Goal: Transaction & Acquisition: Purchase product/service

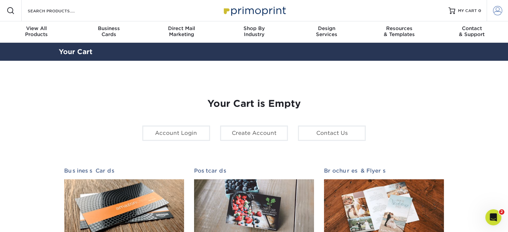
type input "dknysh@macadamcpt.com"
click at [497, 9] on span at bounding box center [497, 10] width 9 height 9
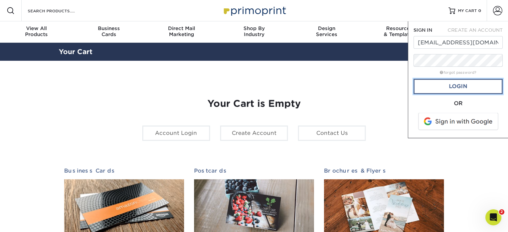
click at [446, 87] on link "Login" at bounding box center [457, 86] width 89 height 15
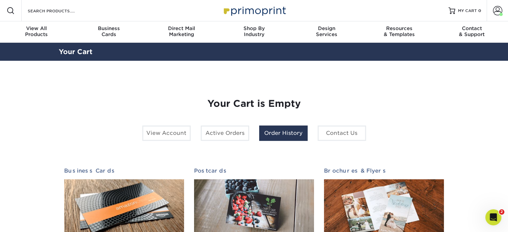
click at [291, 138] on link "Order History" at bounding box center [283, 133] width 48 height 15
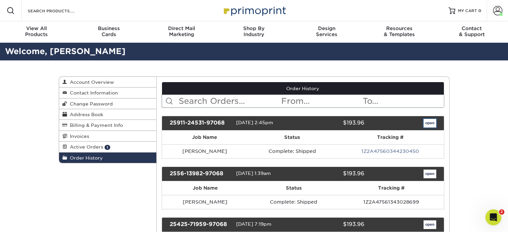
click at [429, 123] on link "open" at bounding box center [429, 123] width 13 height 9
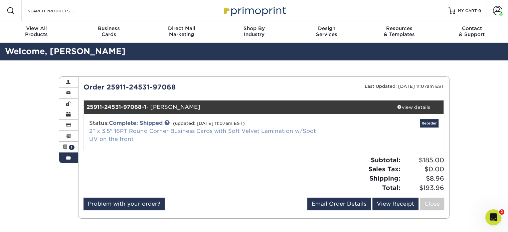
click at [205, 131] on link "2" x 3.5" 16PT Round Corner Business Cards with Soft Velvet Lamination w/Spot U…" at bounding box center [202, 135] width 227 height 14
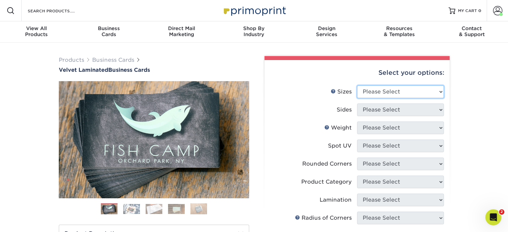
click at [373, 90] on select "Please Select 1.5" x 3.5" - Mini 1.75" x 3.5" - Mini 2" x 2" - Square 2" x 3" -…" at bounding box center [400, 91] width 87 height 13
select select "2.00x3.50"
click at [357, 85] on select "Please Select 1.5" x 3.5" - Mini 1.75" x 3.5" - Mini 2" x 2" - Square 2" x 3" -…" at bounding box center [400, 91] width 87 height 13
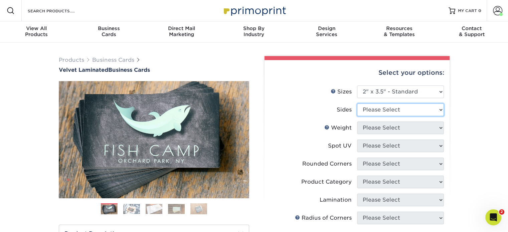
click at [368, 108] on select "Please Select Print Both Sides Print Front Only" at bounding box center [400, 110] width 87 height 13
select select "13abbda7-1d64-4f25-8bb2-c179b224825d"
click at [357, 104] on select "Please Select Print Both Sides Print Front Only" at bounding box center [400, 110] width 87 height 13
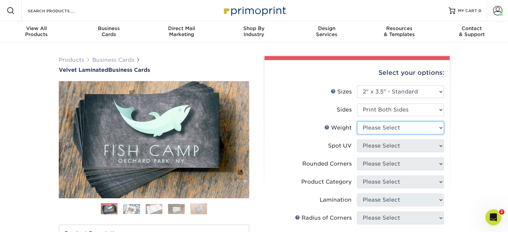
click at [400, 127] on select "Please Select 16PT" at bounding box center [400, 128] width 87 height 13
select select "16PT"
click at [357, 122] on select "Please Select 16PT" at bounding box center [400, 128] width 87 height 13
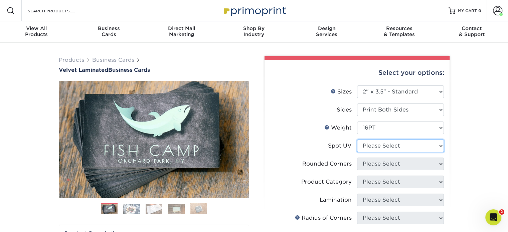
click at [367, 148] on select "Please Select No Spot UV Front and Back (Both Sides) Front Only Back Only" at bounding box center [400, 146] width 87 height 13
select select "1"
click at [357, 140] on select "Please Select No Spot UV Front and Back (Both Sides) Front Only Back Only" at bounding box center [400, 146] width 87 height 13
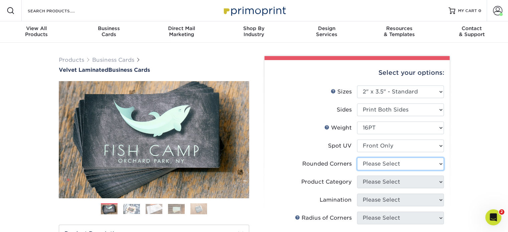
click at [376, 162] on select "Please Select Yes - Round 2 Corners Yes - Round 4 Corners No" at bounding box center [400, 164] width 87 height 13
select select "7672df9e-0e0a-464d-8e1f-920c575e4da3"
click at [357, 158] on select "Please Select Yes - Round 2 Corners Yes - Round 4 Corners No" at bounding box center [400, 164] width 87 height 13
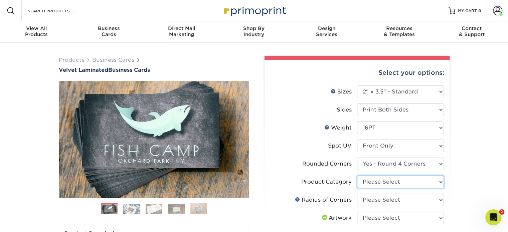
click at [372, 181] on select "Please Select Business Cards" at bounding box center [400, 182] width 87 height 13
select select "3b5148f1-0588-4f88-a218-97bcfdce65c1"
click at [357, 176] on select "Please Select Business Cards" at bounding box center [400, 182] width 87 height 13
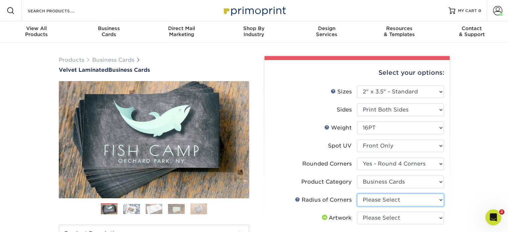
click at [377, 200] on select "Please Select Rounded 1/8" Rounded 1/4"" at bounding box center [400, 200] width 87 height 13
select select "479fbfe7-6a0c-4895-8c9a-81739b7486c9"
click at [357, 194] on select "Please Select Rounded 1/8" Rounded 1/4"" at bounding box center [400, 200] width 87 height 13
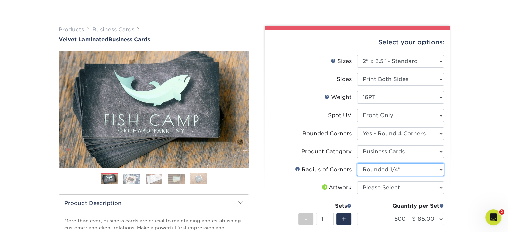
scroll to position [67, 0]
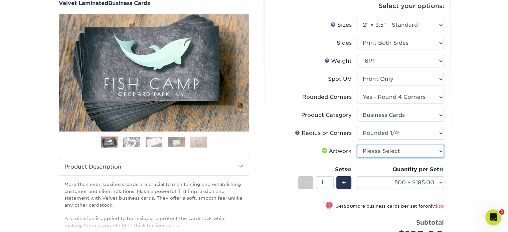
click at [385, 153] on select "Please Select I will upload files I need a design - $100" at bounding box center [400, 151] width 87 height 13
select select "upload"
click at [357, 145] on select "Please Select I will upload files I need a design - $100" at bounding box center [400, 151] width 87 height 13
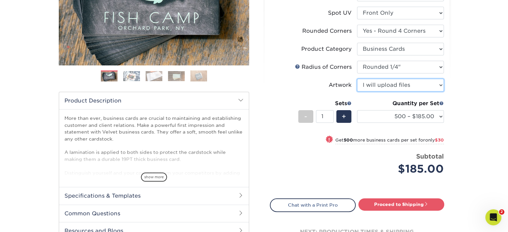
scroll to position [134, 0]
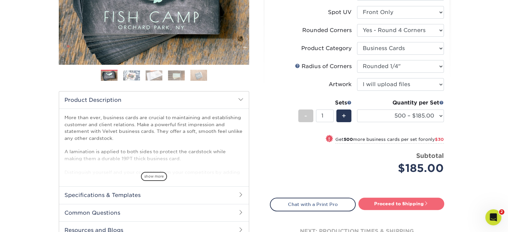
click at [390, 204] on link "Proceed to Shipping" at bounding box center [401, 204] width 86 height 12
type input "Set 1"
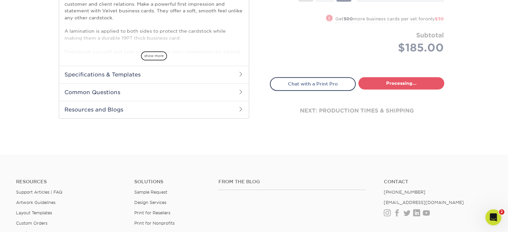
select select "17f778df-9369-4ad5-8ca2-d61a48b8ef27"
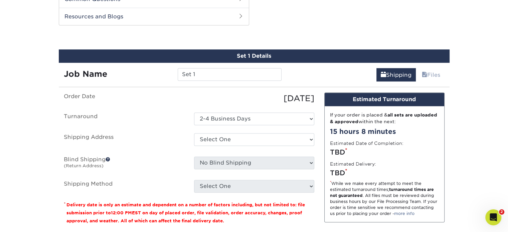
scroll to position [349, 0]
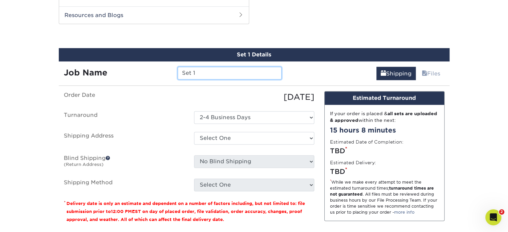
click at [209, 74] on input "Set 1" at bounding box center [230, 73] width 104 height 13
drag, startPoint x: 206, startPoint y: 73, endPoint x: 57, endPoint y: 65, distance: 149.5
click at [131, 76] on div "Job Name Set 1" at bounding box center [173, 73] width 228 height 13
type input "t"
type input "[PERSON_NAME]"
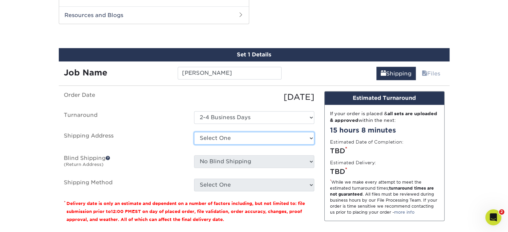
click at [209, 137] on select "Select One Jon Macadam Macadam LO + Add New Address" at bounding box center [254, 138] width 120 height 13
select select "274644"
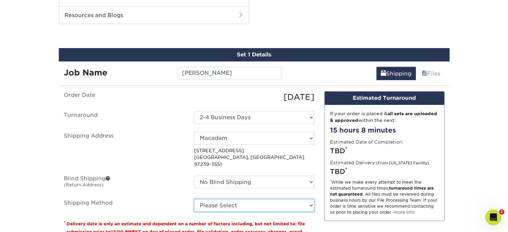
click at [219, 199] on select "Please Select Ground Shipping (+$8.96) 3 Day Shipping Service (+$20.20) 2 Day A…" at bounding box center [254, 205] width 120 height 13
select select "03"
click at [194, 199] on select "Please Select Ground Shipping (+$8.96) 3 Day Shipping Service (+$20.20) 2 Day A…" at bounding box center [254, 205] width 120 height 13
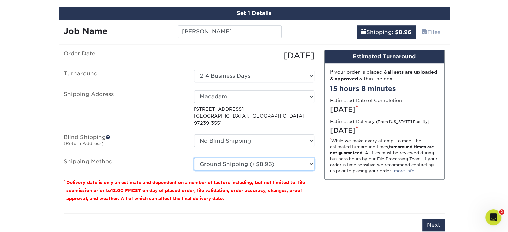
scroll to position [449, 0]
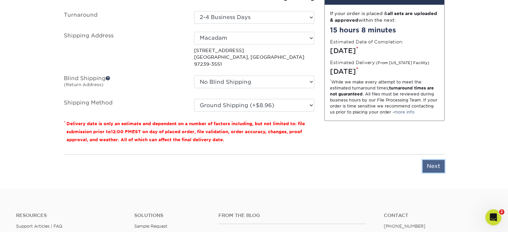
click at [434, 160] on input "Next" at bounding box center [433, 166] width 22 height 13
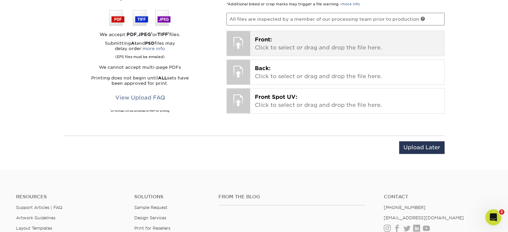
click at [285, 42] on p "Front: Click to select or drag and drop the file here." at bounding box center [347, 44] width 185 height 16
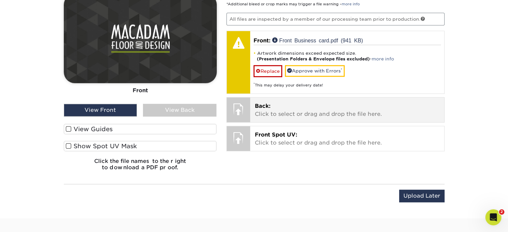
click at [299, 109] on p "Back: Click to select or drag and drop the file here." at bounding box center [347, 110] width 185 height 16
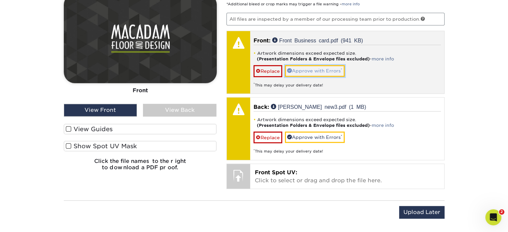
click at [321, 69] on link "Approve with Errors *" at bounding box center [315, 70] width 60 height 11
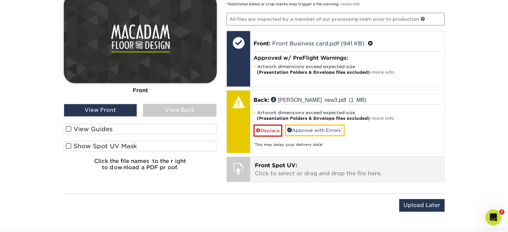
click at [295, 168] on p "Front Spot UV: Click to select or drag and drop the file here." at bounding box center [347, 170] width 185 height 16
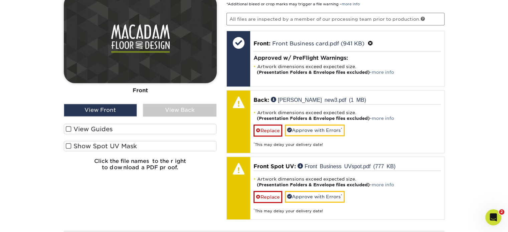
click at [67, 145] on span at bounding box center [69, 146] width 6 height 6
click at [0, 0] on input "Show Spot UV Mask" at bounding box center [0, 0] width 0 height 0
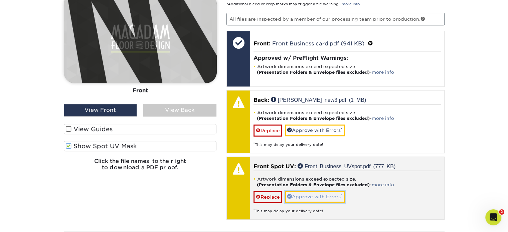
click at [311, 194] on link "Approve with Errors *" at bounding box center [315, 196] width 60 height 11
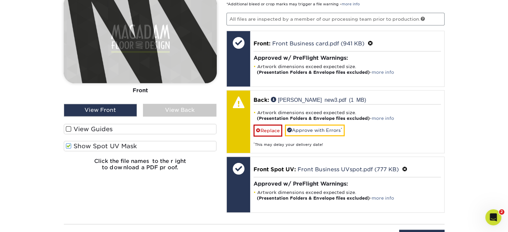
click at [179, 108] on div "View Back" at bounding box center [179, 110] width 73 height 13
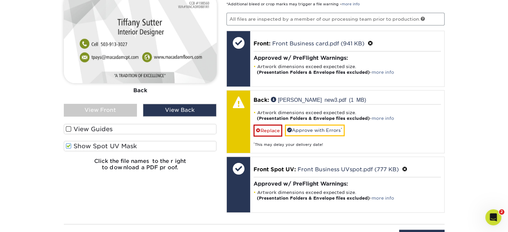
scroll to position [415, 0]
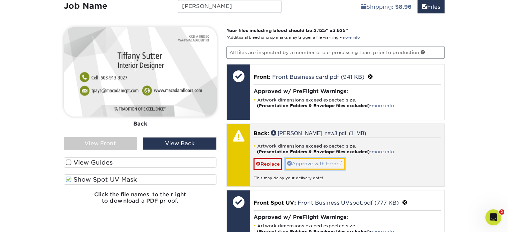
click at [321, 163] on link "Approve with Errors *" at bounding box center [315, 163] width 60 height 11
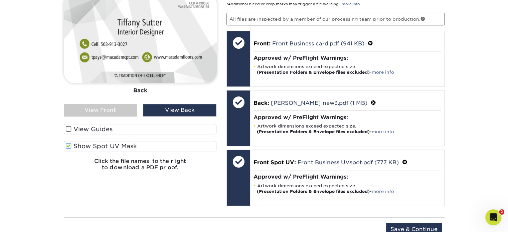
scroll to position [516, 0]
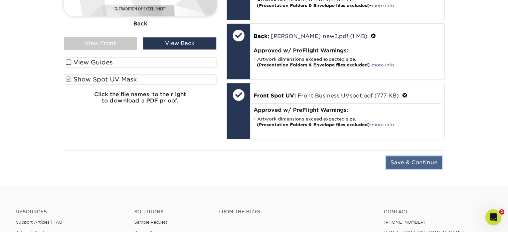
click at [416, 163] on input "Save & Continue" at bounding box center [414, 162] width 56 height 13
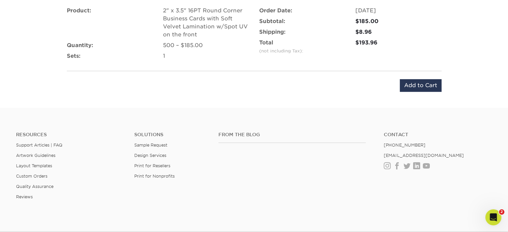
scroll to position [382, 0]
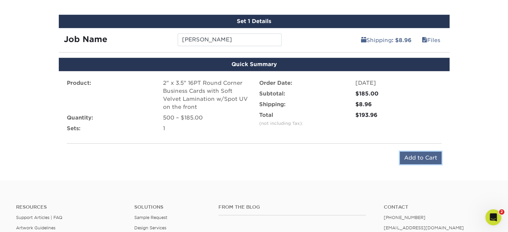
click at [415, 159] on input "Add to Cart" at bounding box center [421, 158] width 42 height 13
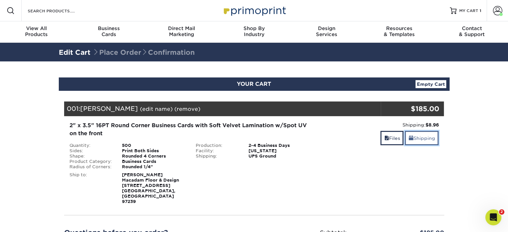
click at [421, 139] on link "Shipping" at bounding box center [422, 138] width 34 height 14
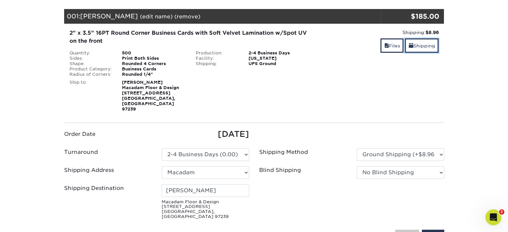
scroll to position [100, 0]
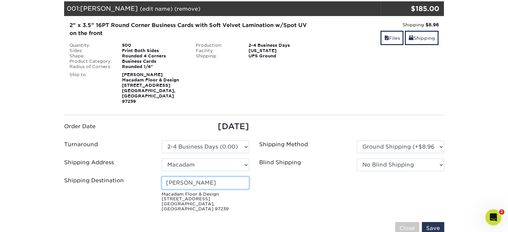
click at [218, 177] on input "Darren Koonce" at bounding box center [205, 183] width 87 height 13
drag, startPoint x: 190, startPoint y: 174, endPoint x: 84, endPoint y: 159, distance: 107.3
click at [103, 177] on div "Shipping Destination Darren Koonce Macadam Floor & Design 6655 S Macadam Ave Po…" at bounding box center [156, 196] width 195 height 38
type input "[PERSON_NAME]"
click at [435, 222] on input "Save" at bounding box center [433, 228] width 22 height 13
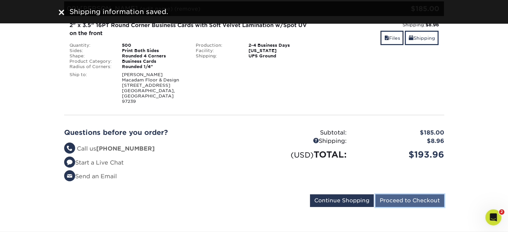
click at [403, 194] on input "Proceed to Checkout" at bounding box center [409, 200] width 69 height 13
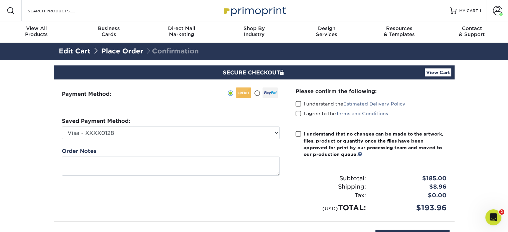
click at [297, 105] on span at bounding box center [299, 104] width 6 height 6
click at [0, 0] on input "I understand the Estimated Delivery Policy" at bounding box center [0, 0] width 0 height 0
click at [298, 113] on span at bounding box center [299, 114] width 6 height 6
click at [0, 0] on input "I agree to the Terms and Conditions" at bounding box center [0, 0] width 0 height 0
click at [298, 133] on span at bounding box center [299, 134] width 6 height 6
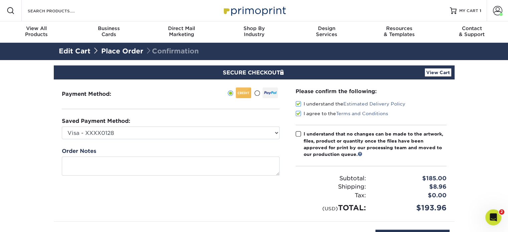
click at [0, 0] on input "I understand that no changes can be made to the artwork, files, product or quan…" at bounding box center [0, 0] width 0 height 0
click at [104, 125] on div "Saved Payment Method: Visa - XXXX0128 Visa - XXXX8418 New Credit Card" at bounding box center [171, 128] width 218 height 22
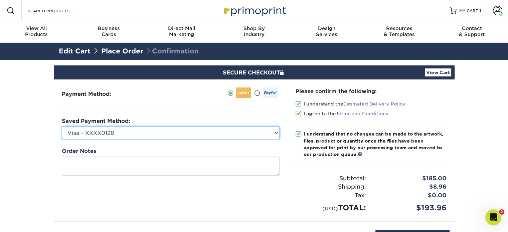
click at [106, 134] on select "Visa - XXXX0128 Visa - XXXX8418 New Credit Card" at bounding box center [171, 133] width 218 height 13
select select "75804"
click at [62, 127] on select "Visa - XXXX0128 Visa - XXXX8418 New Credit Card" at bounding box center [171, 133] width 218 height 13
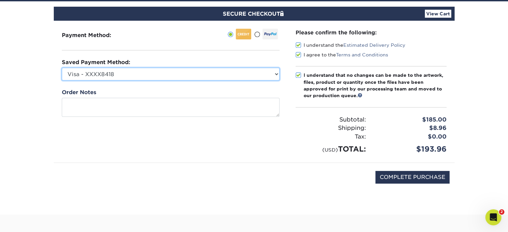
scroll to position [67, 0]
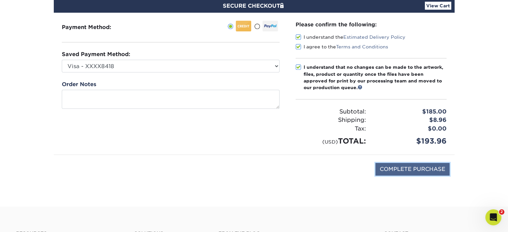
click at [417, 169] on input "COMPLETE PURCHASE" at bounding box center [412, 169] width 74 height 13
type input "PROCESSING, PLEASE WAIT..."
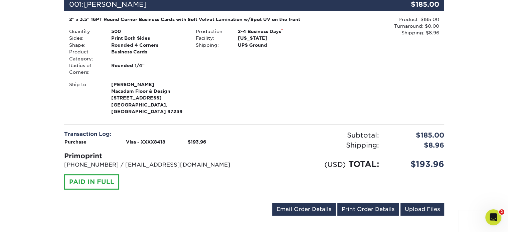
scroll to position [234, 0]
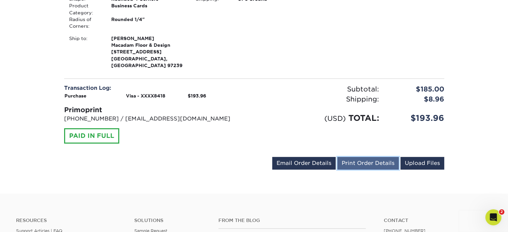
click at [356, 157] on link "Print Order Details" at bounding box center [367, 163] width 61 height 13
